Goal: Navigation & Orientation: Find specific page/section

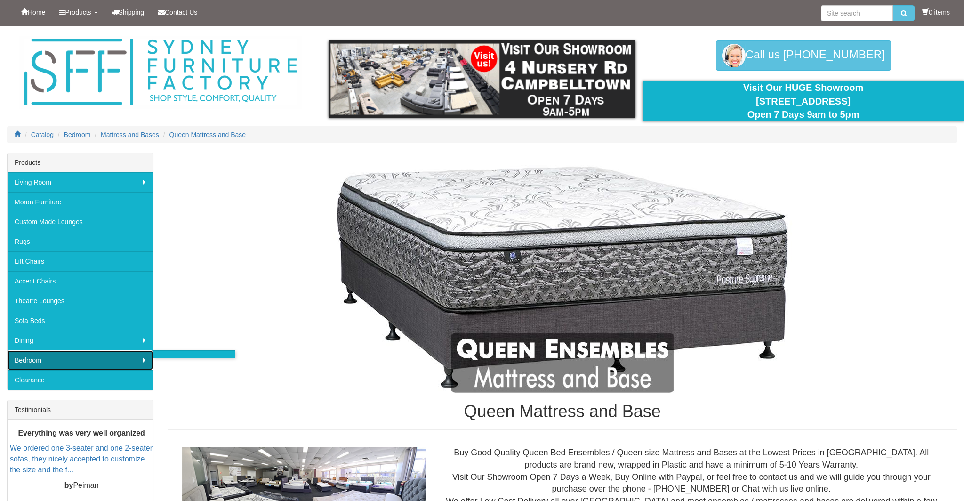
click at [145, 359] on link "Bedroom" at bounding box center [80, 360] width 145 height 20
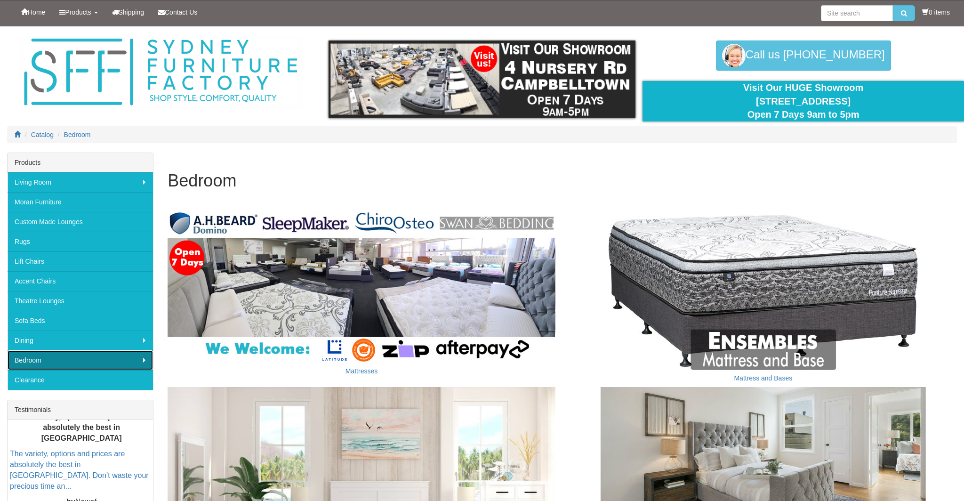
click at [146, 359] on link "Bedroom" at bounding box center [80, 360] width 145 height 20
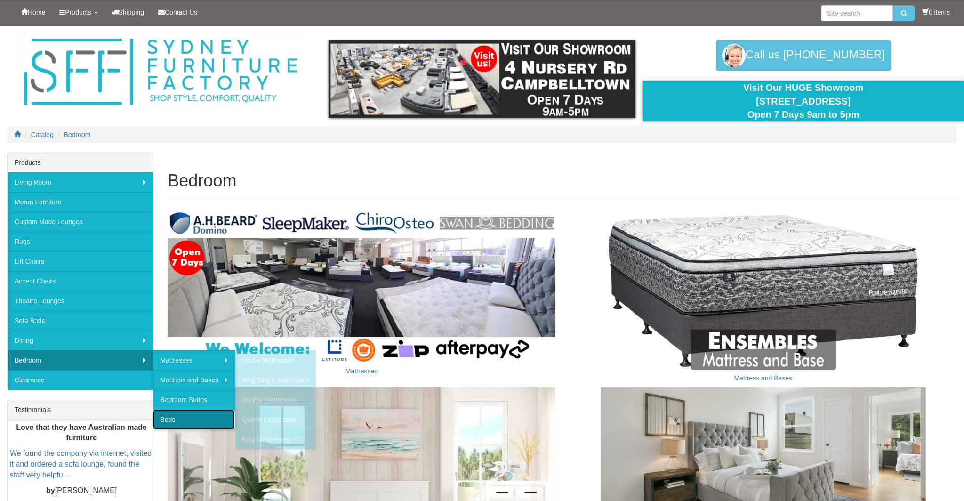
click at [200, 414] on link "Beds" at bounding box center [194, 419] width 82 height 20
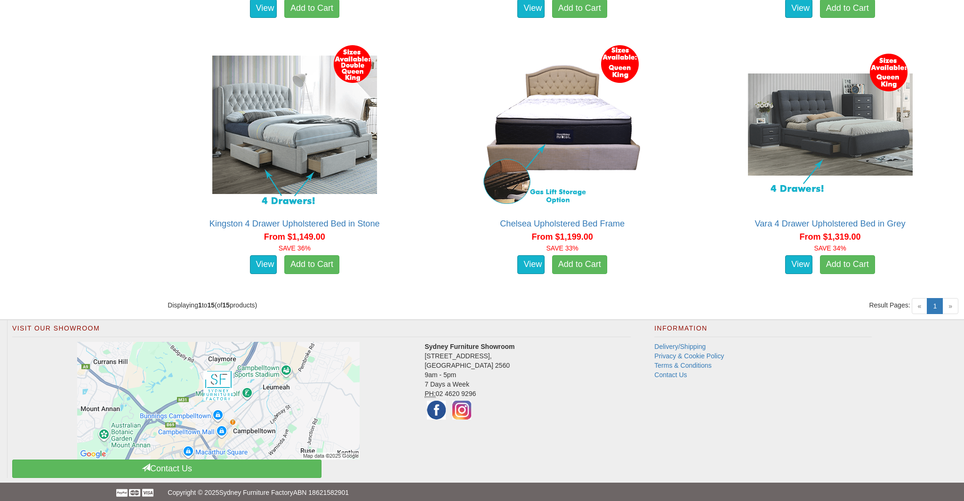
scroll to position [1557, 0]
